Goal: Check status: Check status

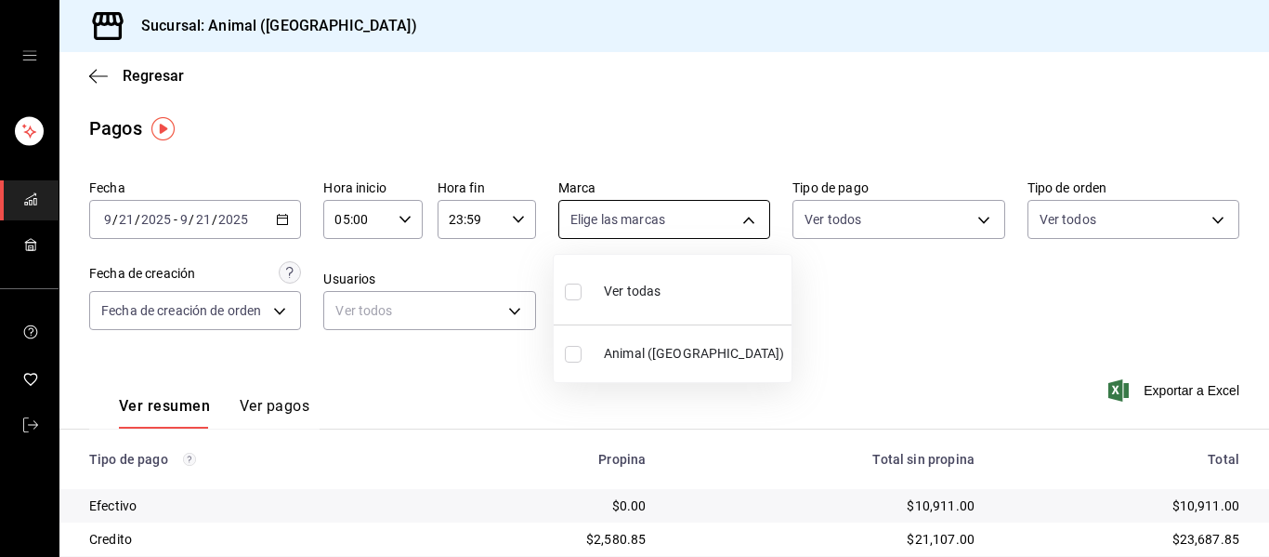
click at [746, 217] on body "Sucursal: Animal (Puebla) Regresar Pagos Fecha 2025-09-21 9 / 21 / 2025 - 2025-…" at bounding box center [634, 278] width 1269 height 557
click at [654, 293] on span "Ver todas" at bounding box center [632, 292] width 57 height 20
type input "96838179-8fbb-4073-aae3-1789726318c8"
checkbox input "true"
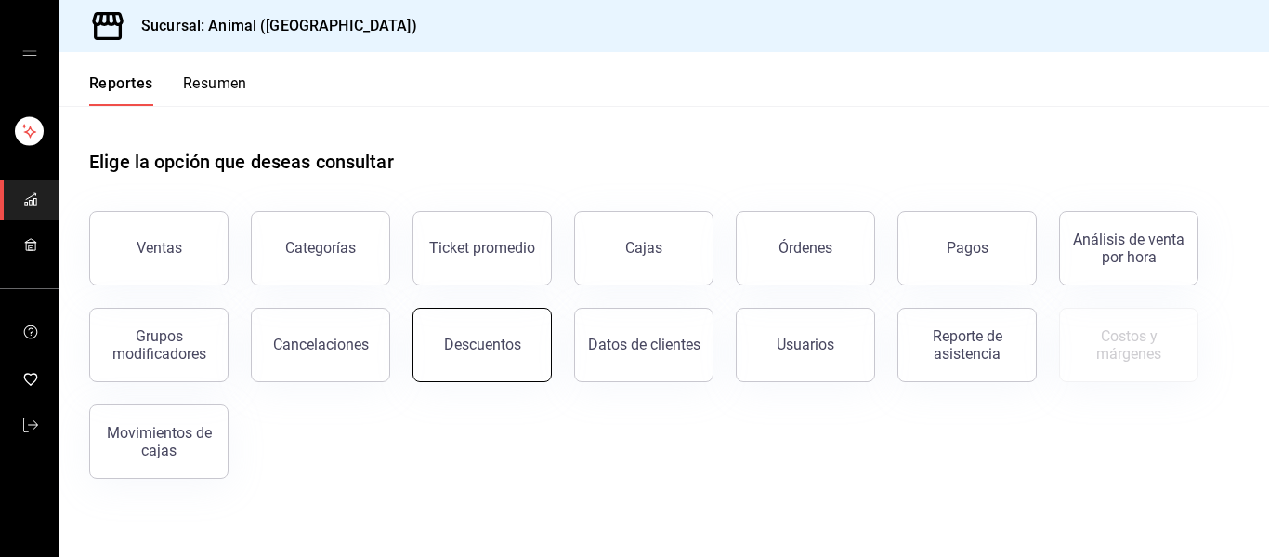
click at [465, 335] on button "Descuentos" at bounding box center [482, 345] width 139 height 74
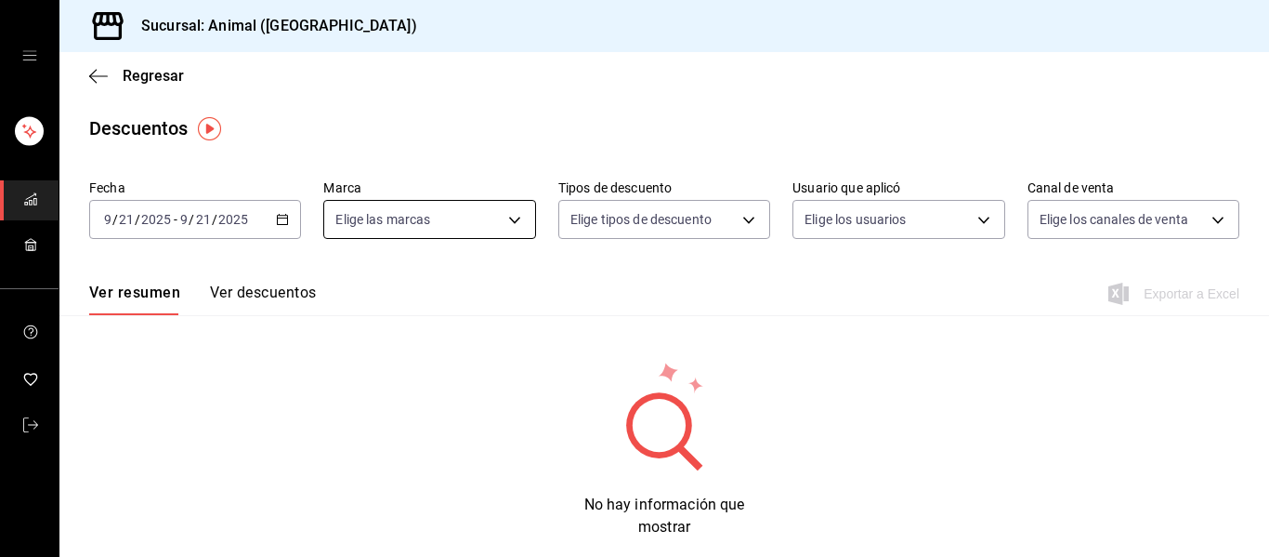
click at [515, 217] on body "Sucursal: Animal (Puebla) Regresar Descuentos Fecha 2025-09-21 9 / 21 / 2025 - …" at bounding box center [634, 278] width 1269 height 557
click at [423, 309] on li "Ver todas" at bounding box center [441, 289] width 238 height 55
type input "96838179-8fbb-4073-aae3-1789726318c8"
checkbox input "true"
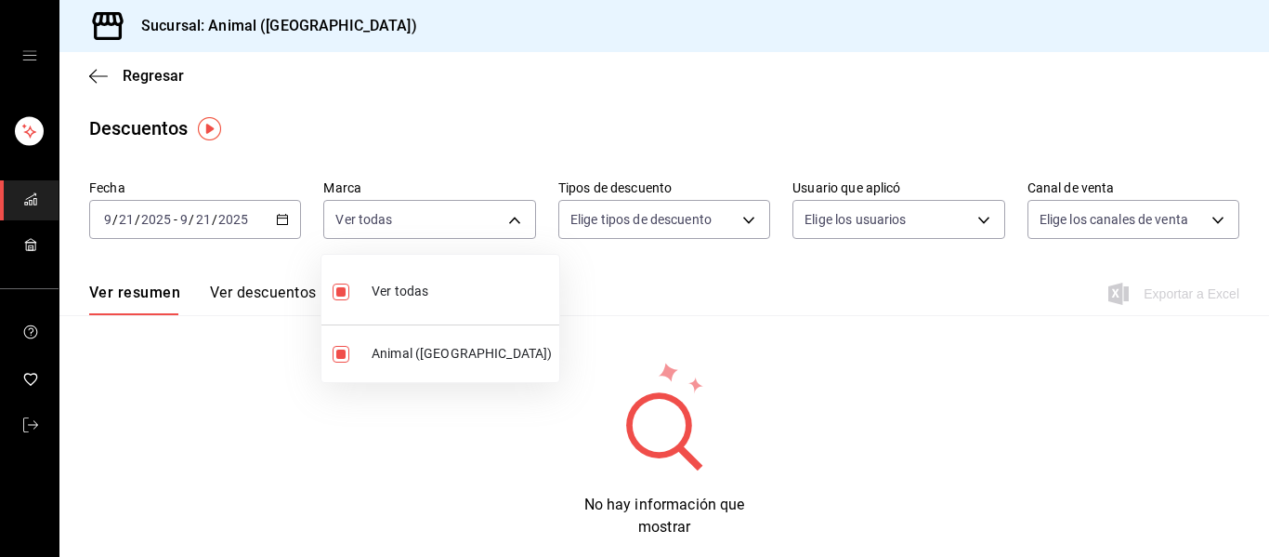
click at [864, 322] on div at bounding box center [634, 278] width 1269 height 557
click at [505, 223] on body "Sucursal: Animal (Puebla) Regresar Descuentos Fecha 2025-09-21 9 / 21 / 2025 - …" at bounding box center [634, 278] width 1269 height 557
click at [447, 288] on li "Ver todas" at bounding box center [441, 289] width 238 height 55
